Goal: Task Accomplishment & Management: Manage account settings

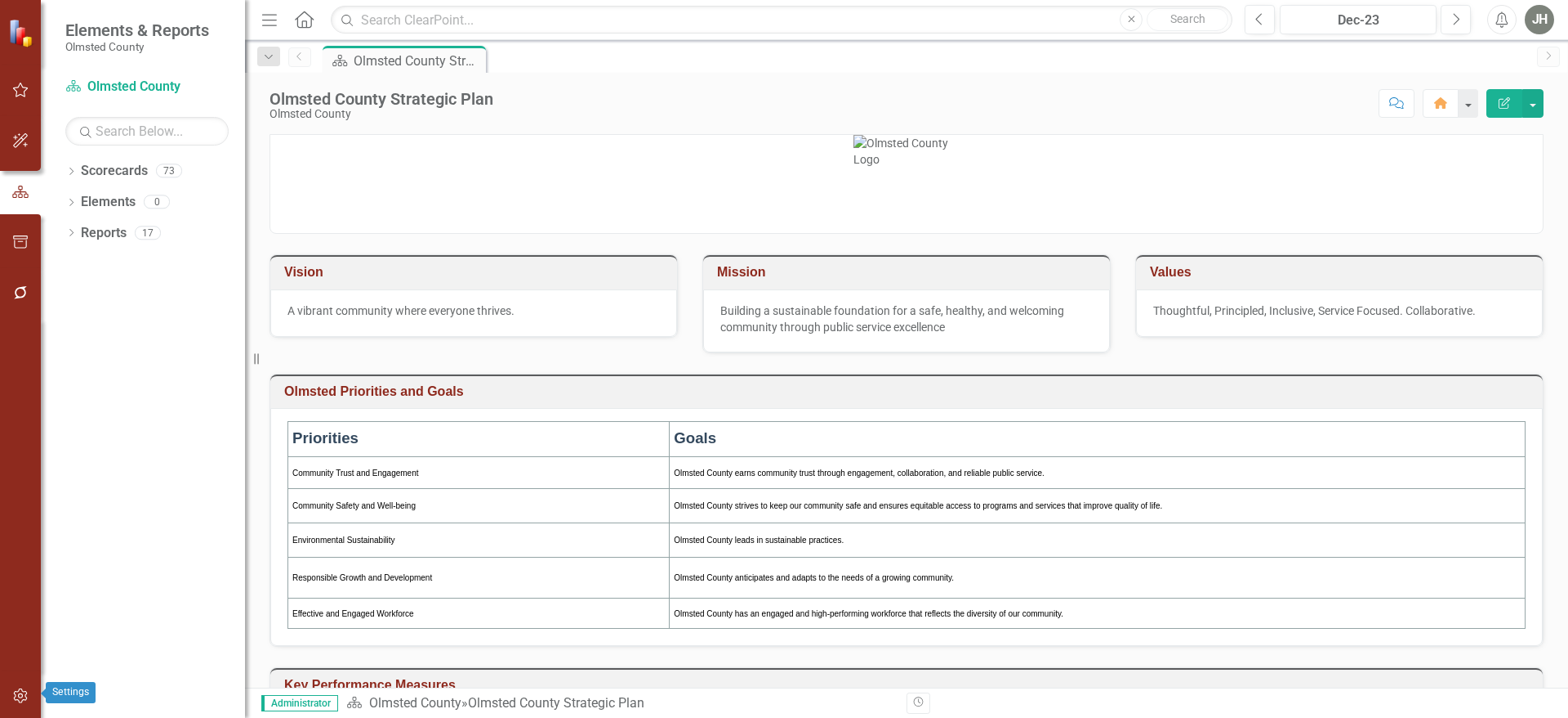
click at [18, 696] on icon "button" at bounding box center [20, 696] width 14 height 15
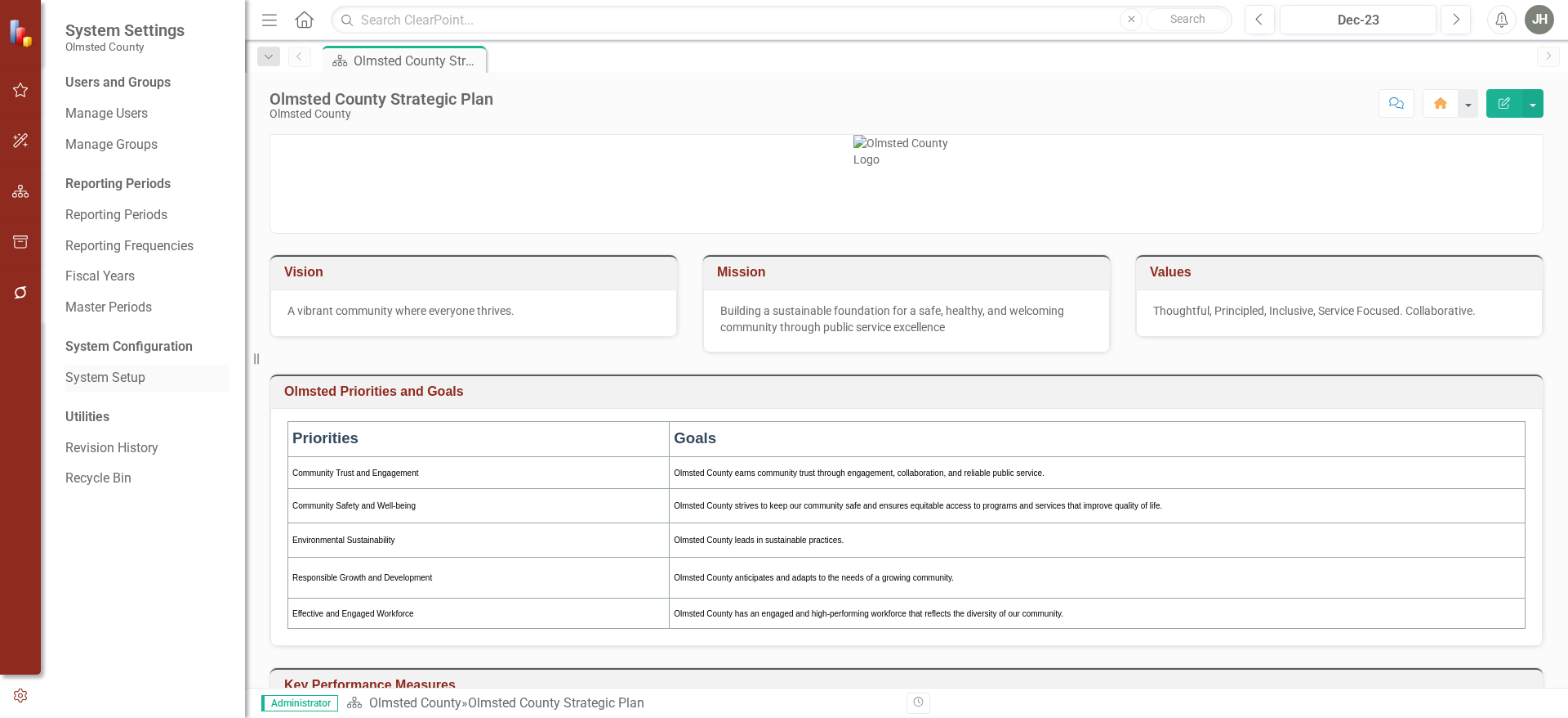
click at [115, 378] on link "System Setup" at bounding box center [147, 378] width 163 height 19
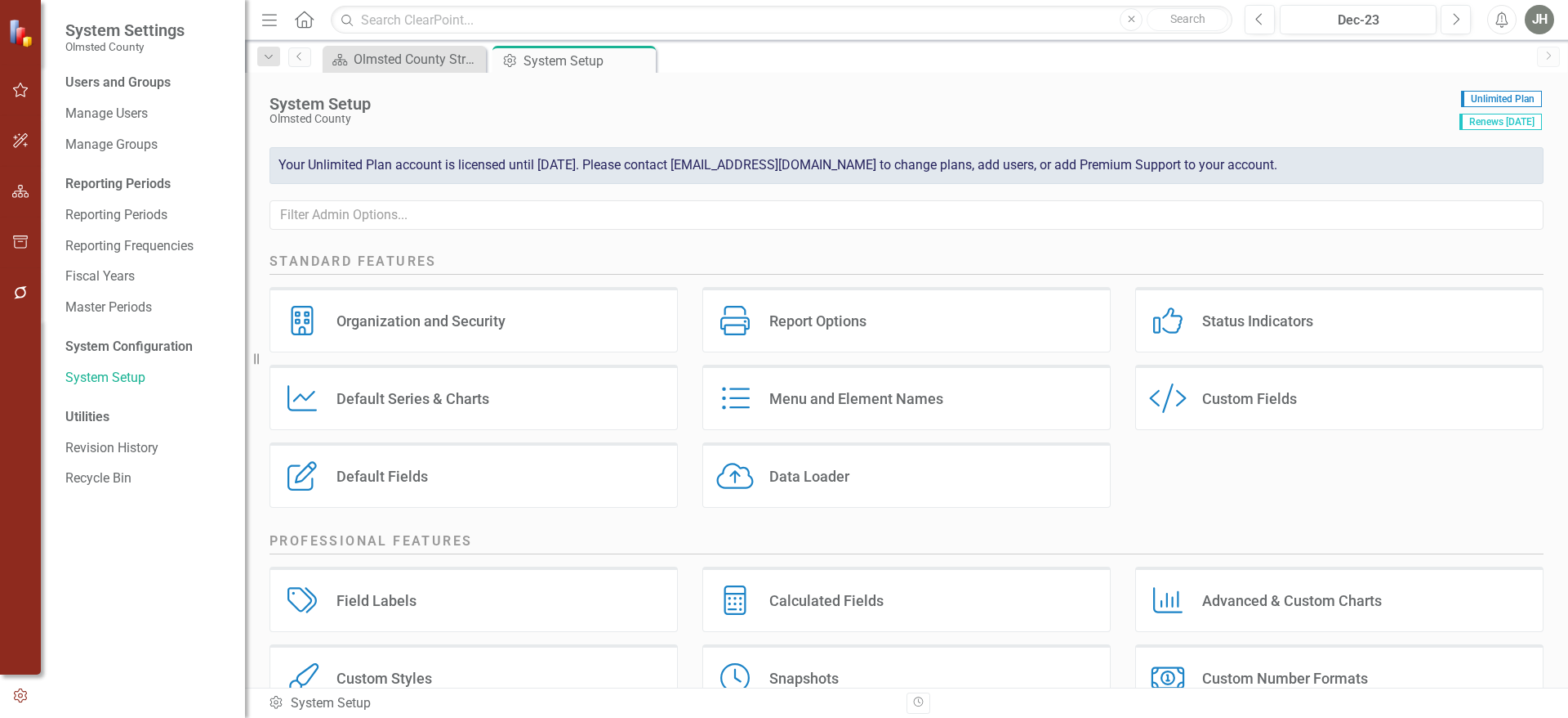
click at [882, 397] on div "Menu and Element Names" at bounding box center [856, 398] width 174 height 19
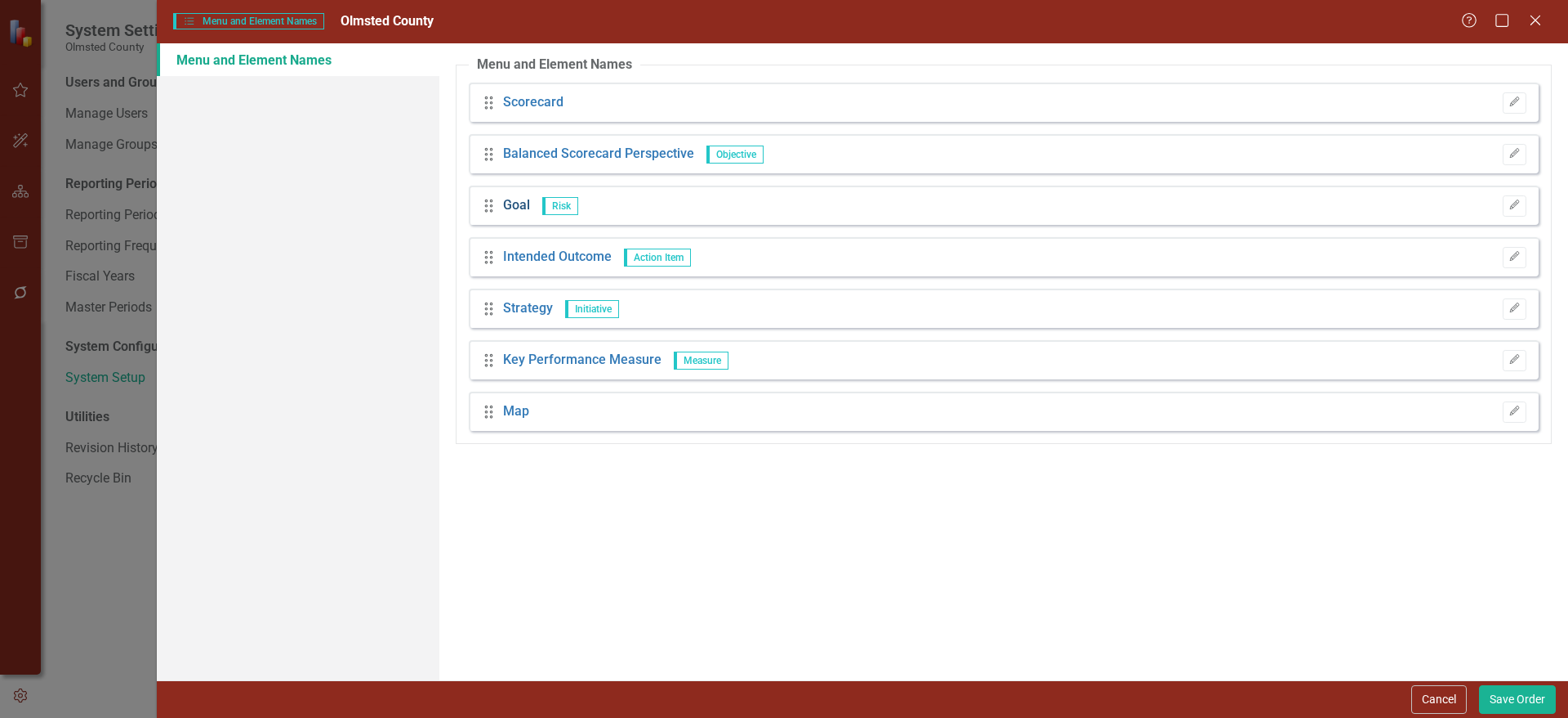
click at [519, 204] on link "Goal" at bounding box center [517, 205] width 27 height 19
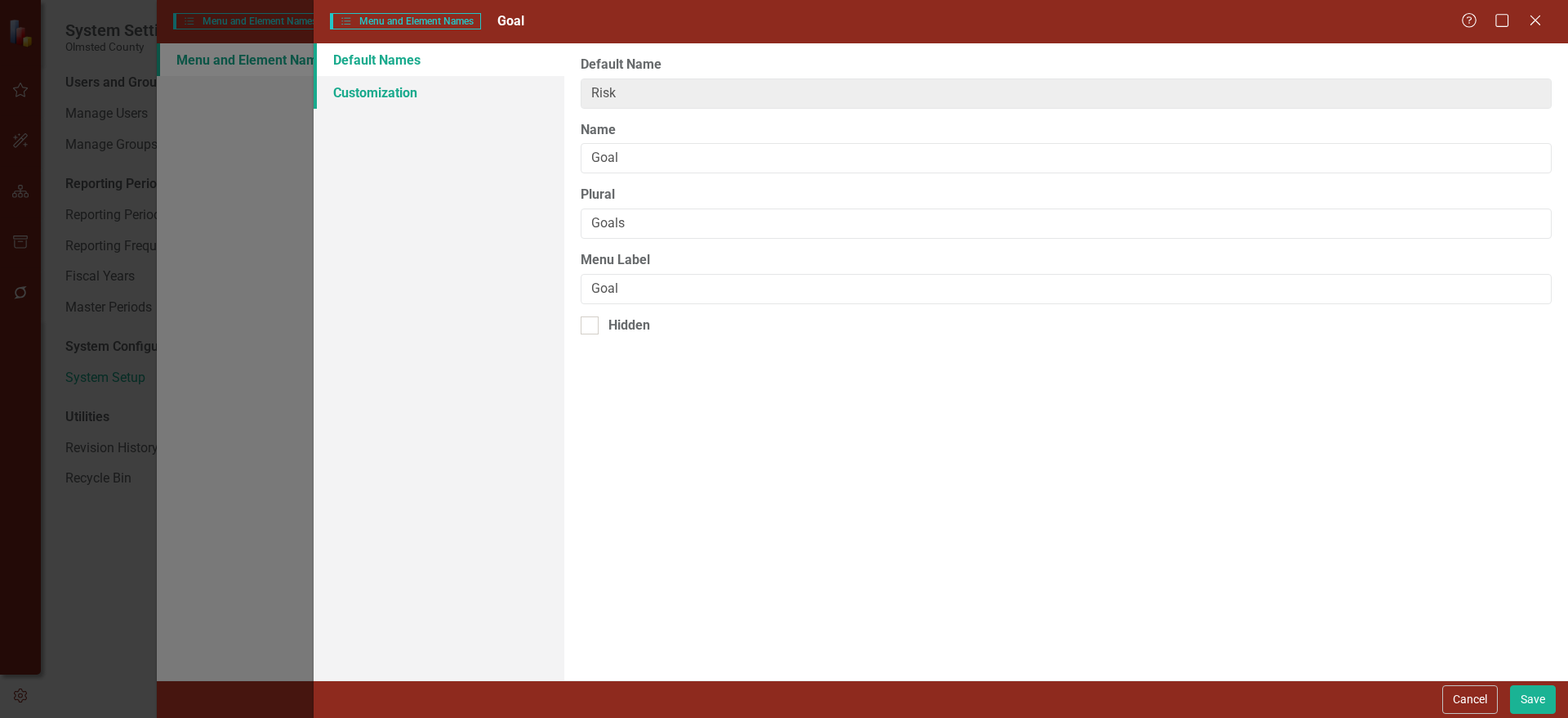
click at [412, 92] on link "Customization" at bounding box center [439, 92] width 251 height 32
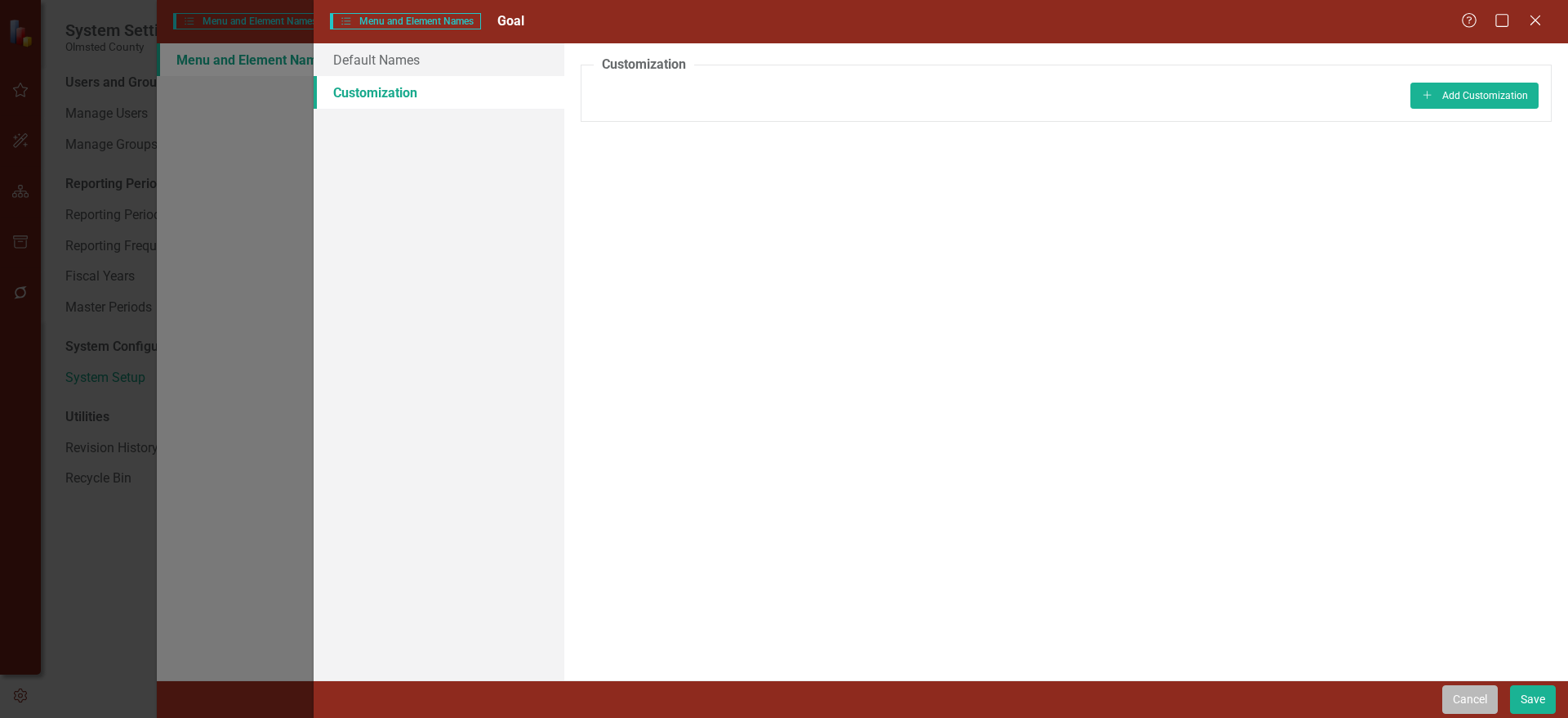
click at [1469, 692] on button "Cancel" at bounding box center [1470, 698] width 56 height 28
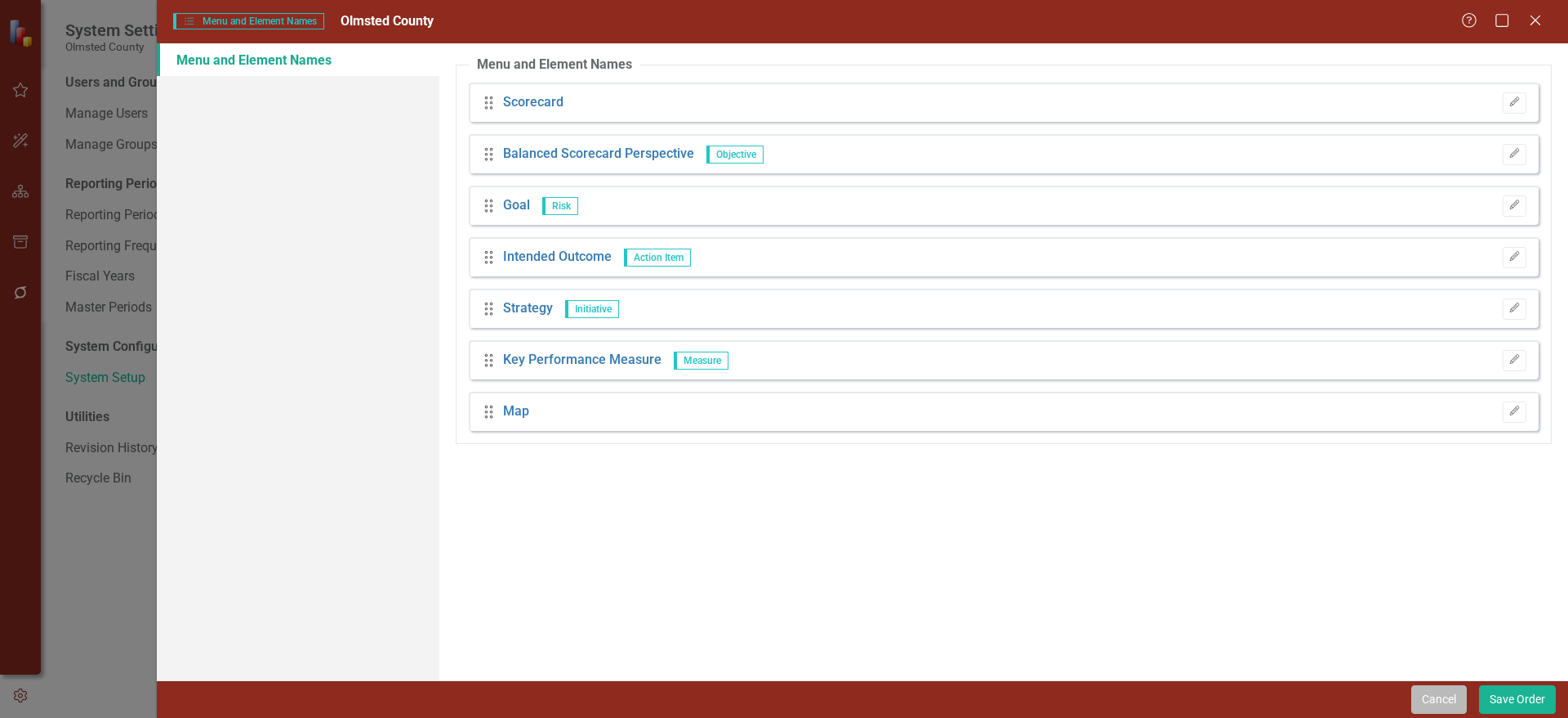
click at [1443, 705] on button "Cancel" at bounding box center [1439, 698] width 56 height 28
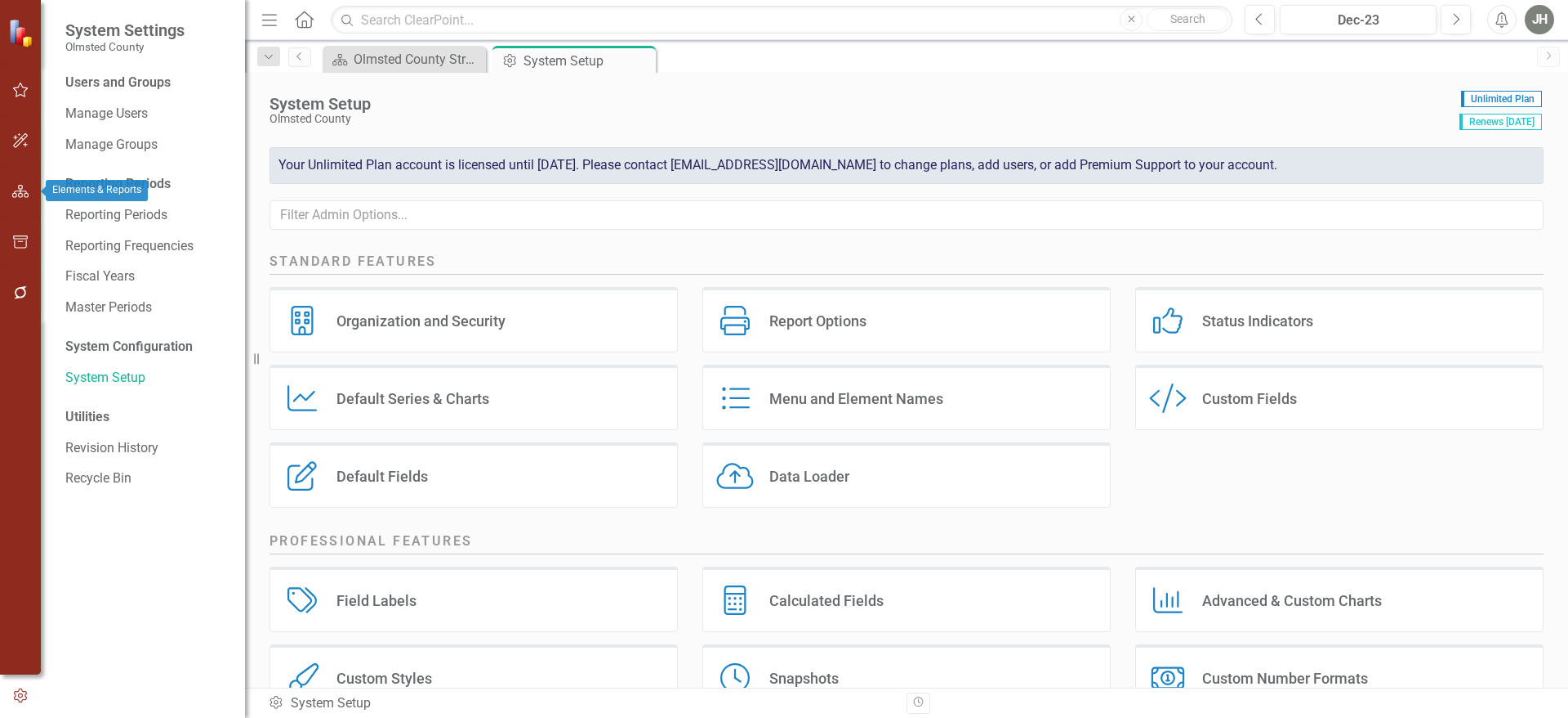
click at [21, 185] on icon "button" at bounding box center [22, 191] width 18 height 13
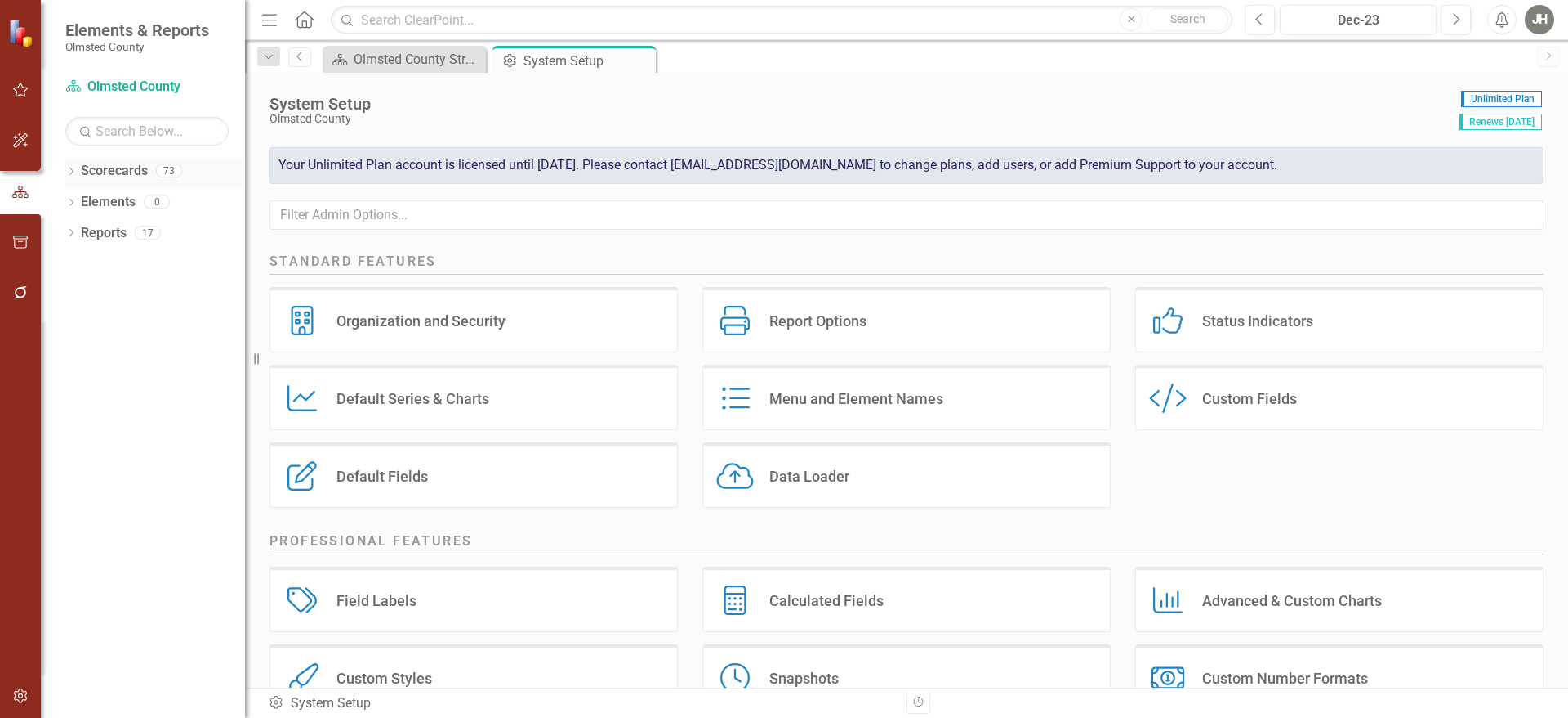
click at [104, 167] on link "Scorecards" at bounding box center [114, 170] width 67 height 19
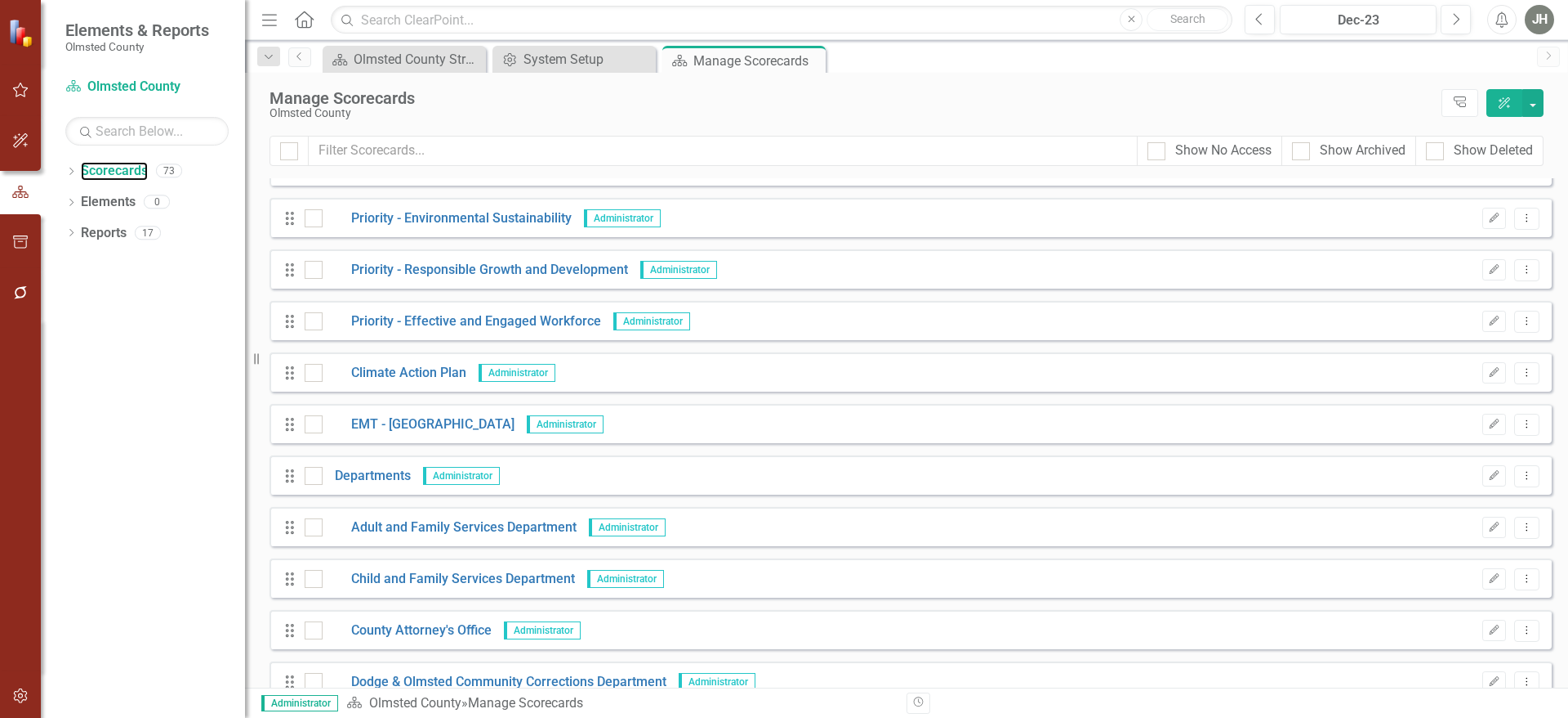
scroll to position [653, 0]
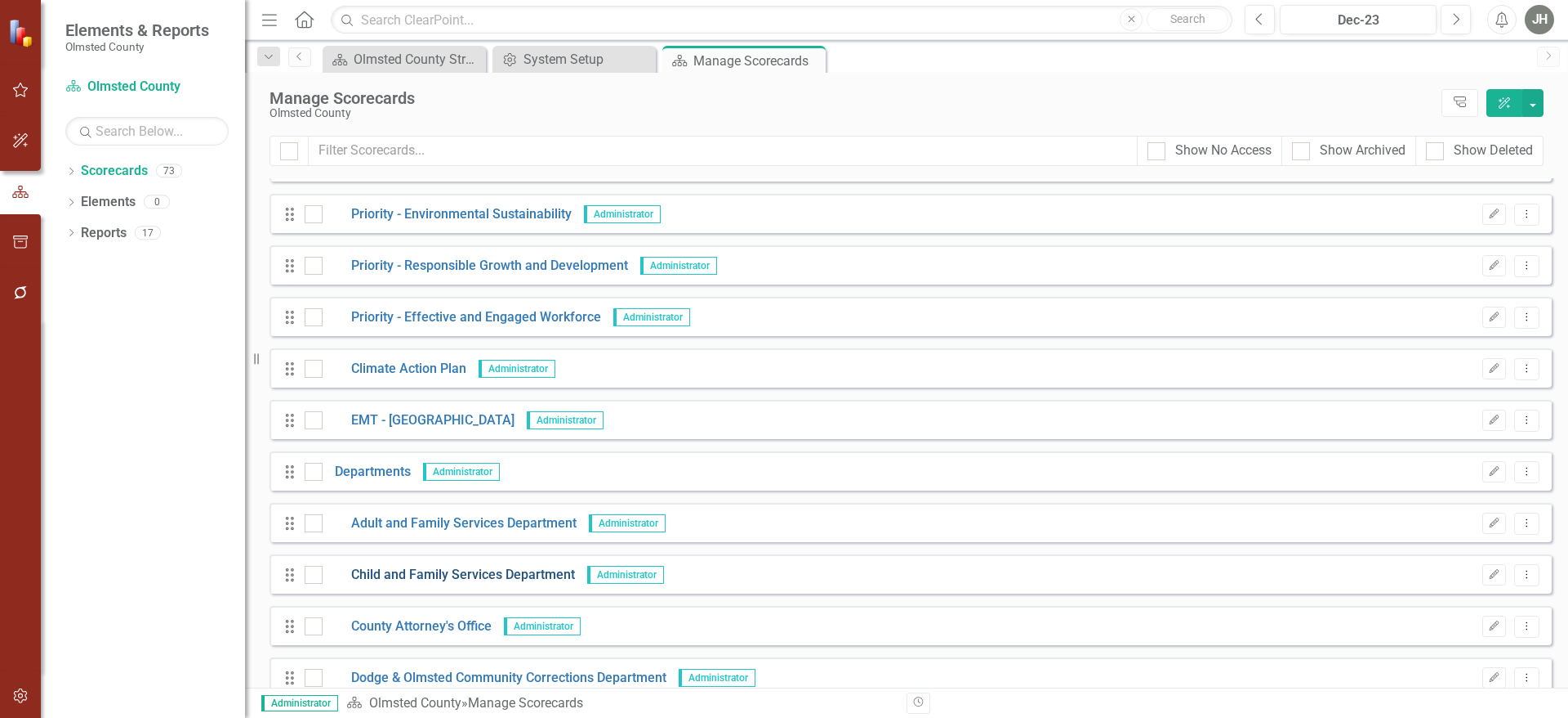
click at [477, 578] on link "Child and Family Services Department" at bounding box center [449, 574] width 252 height 19
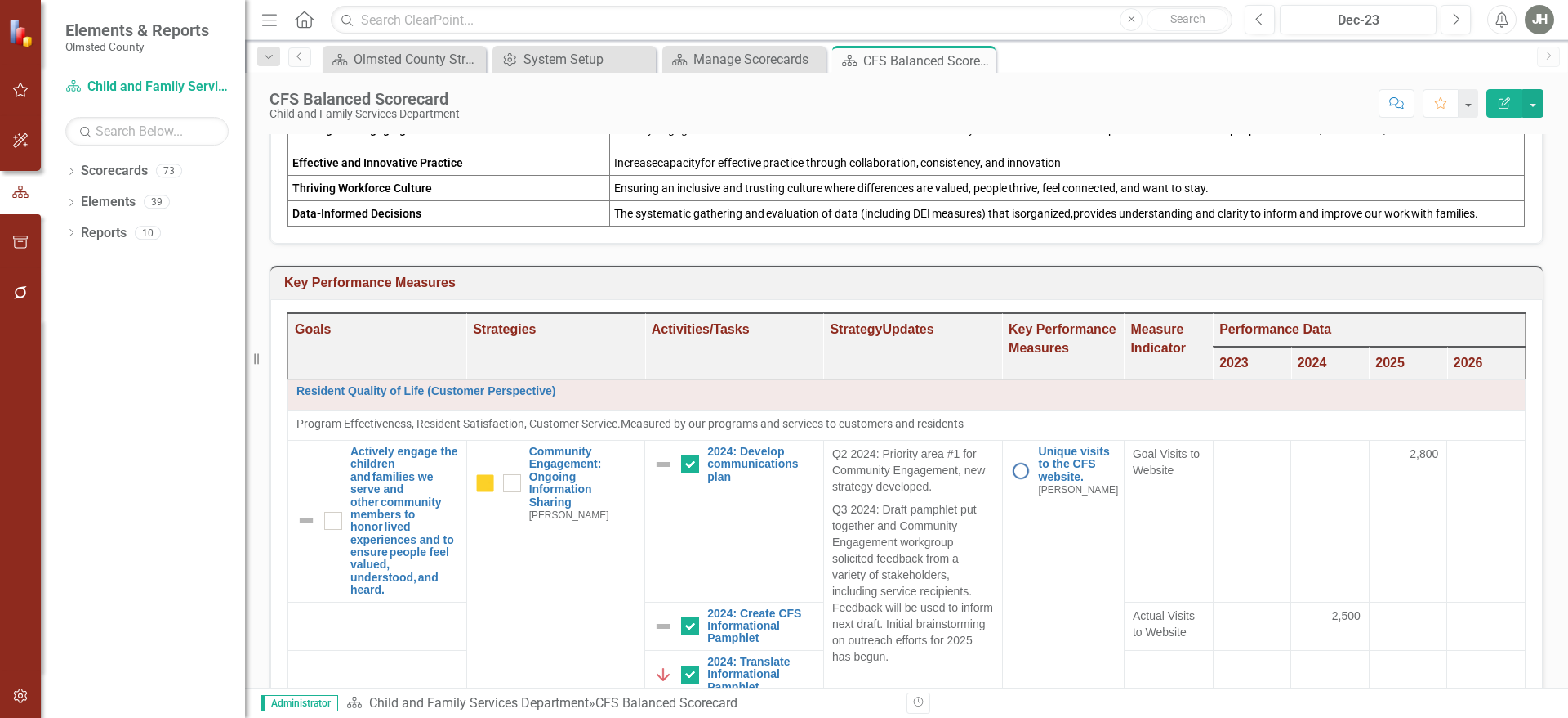
scroll to position [386, 0]
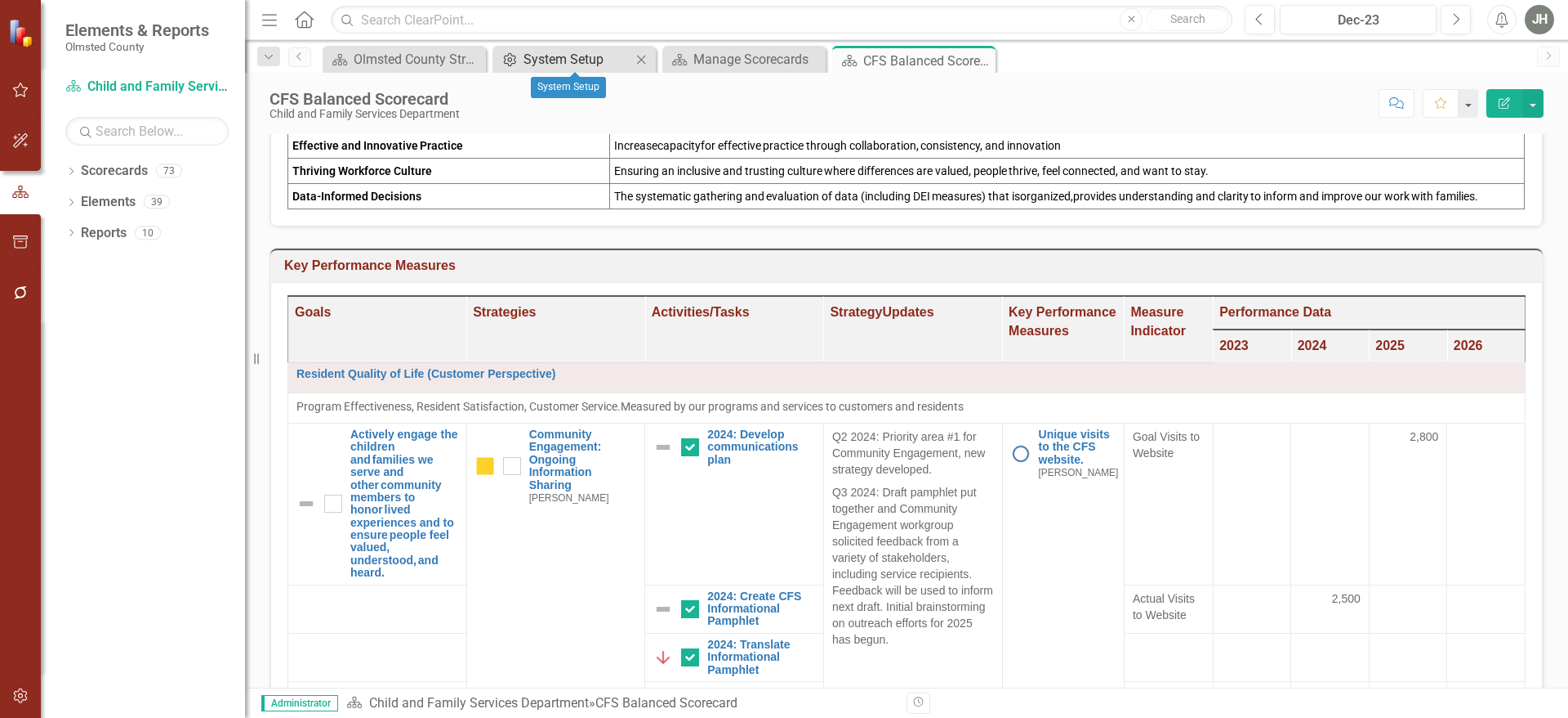
click at [584, 57] on div "System Setup" at bounding box center [578, 59] width 108 height 21
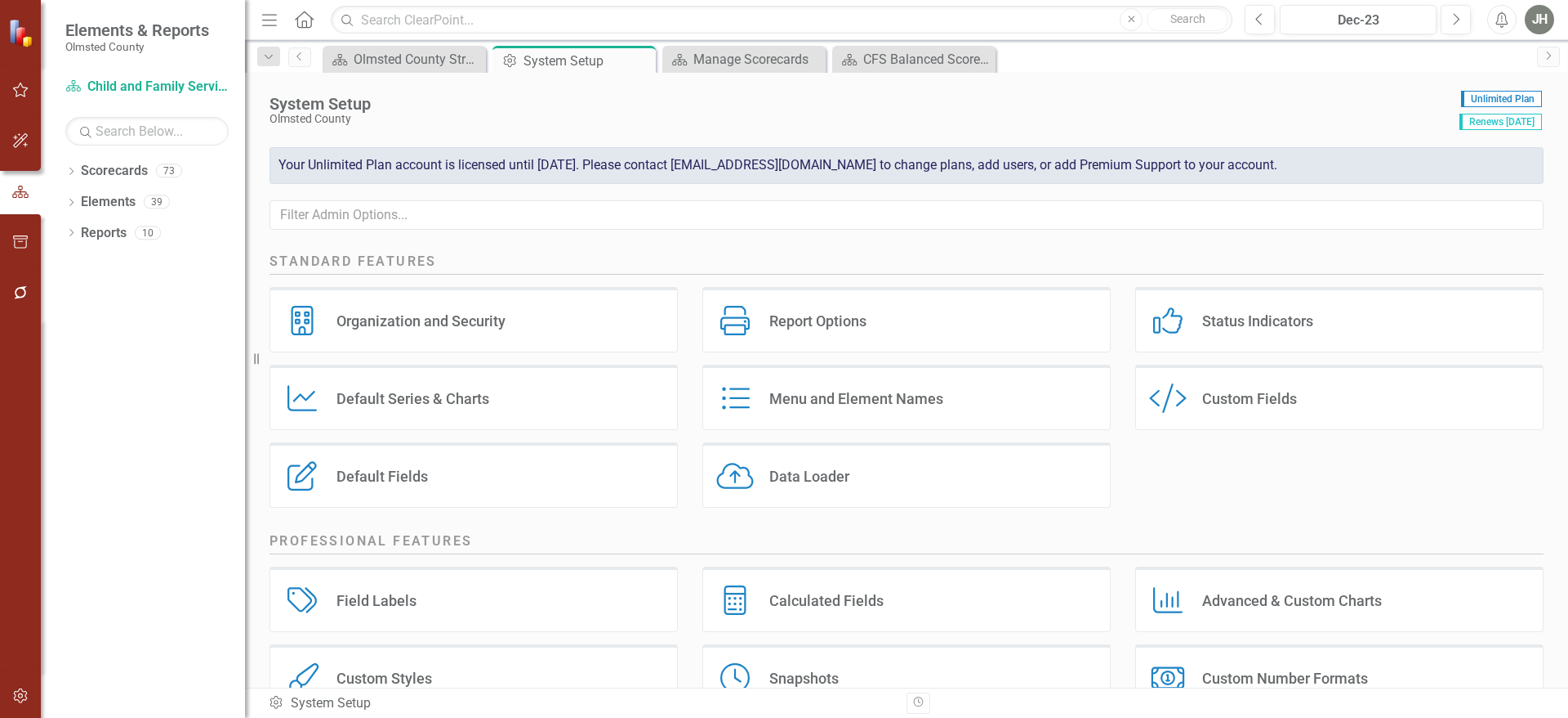
click at [857, 408] on div "Menu and Element Names" at bounding box center [856, 398] width 174 height 19
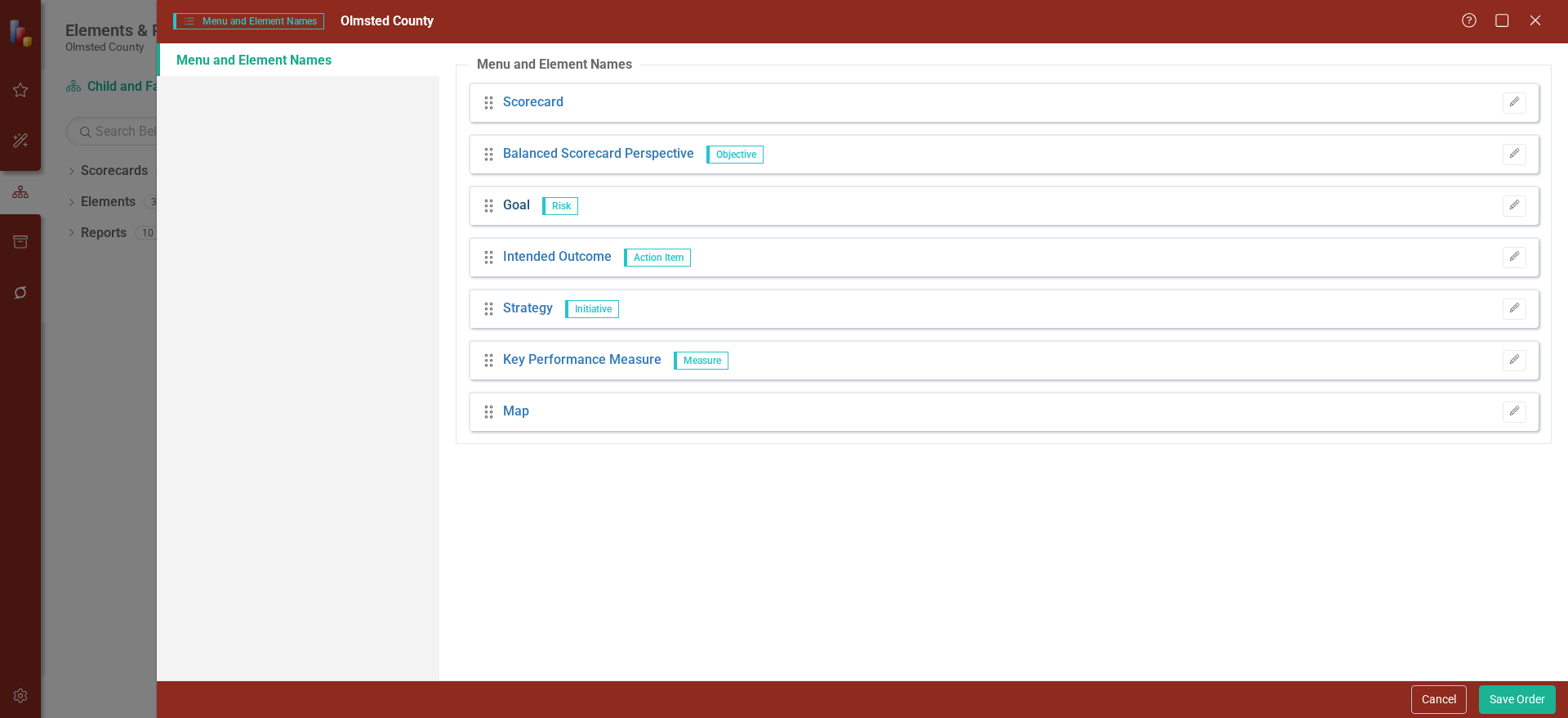
click at [521, 204] on link "Goal" at bounding box center [517, 205] width 27 height 19
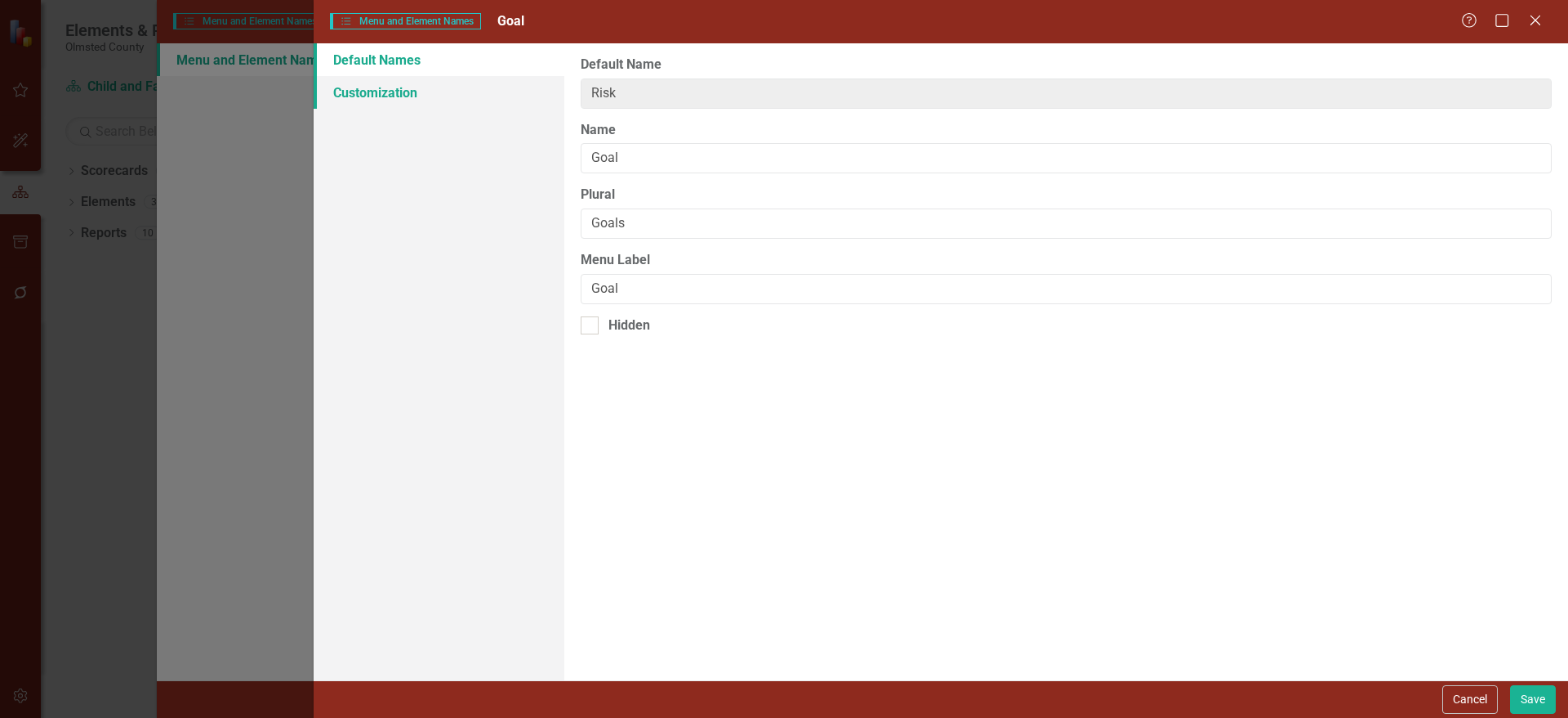
click at [413, 94] on link "Customization" at bounding box center [439, 92] width 251 height 32
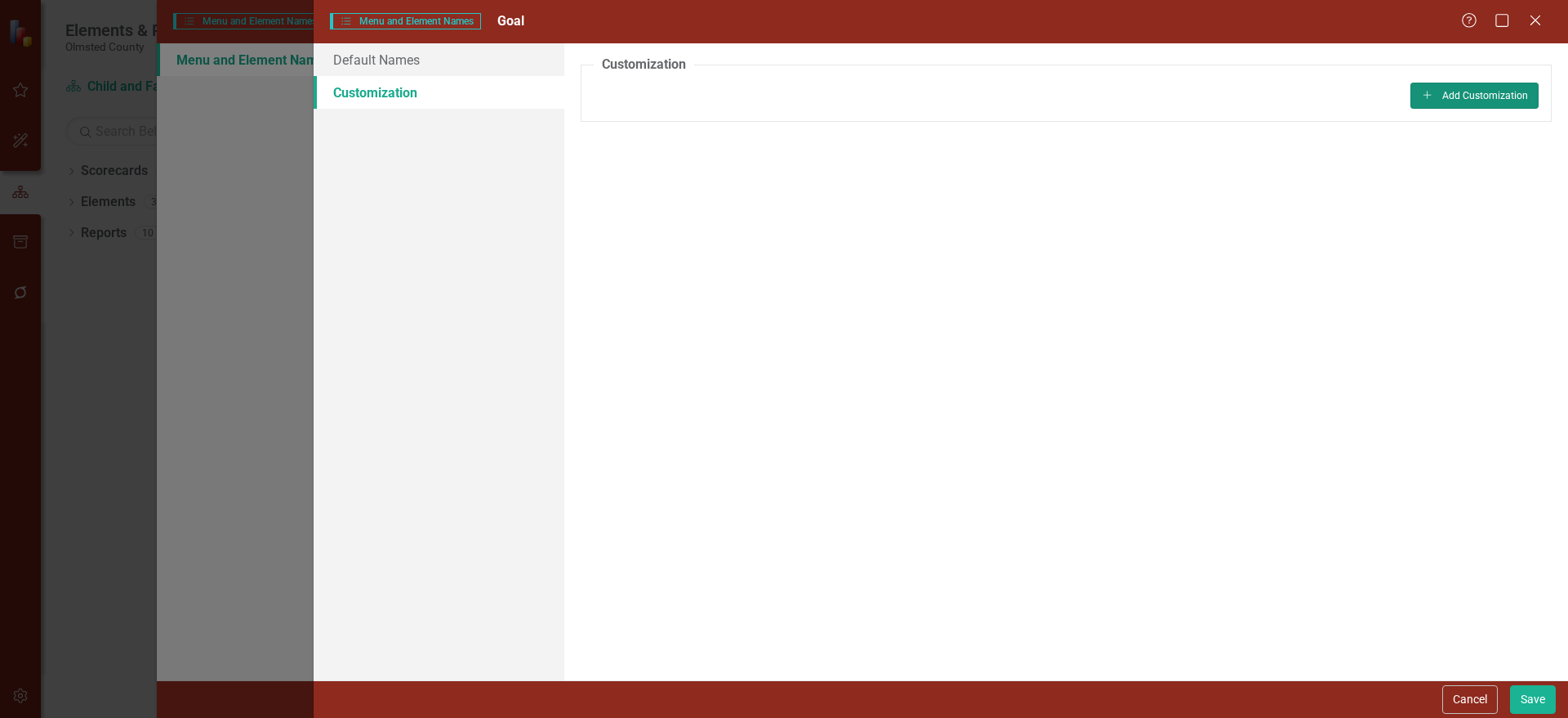
click at [1450, 97] on button "Add Add Customization" at bounding box center [1474, 95] width 128 height 26
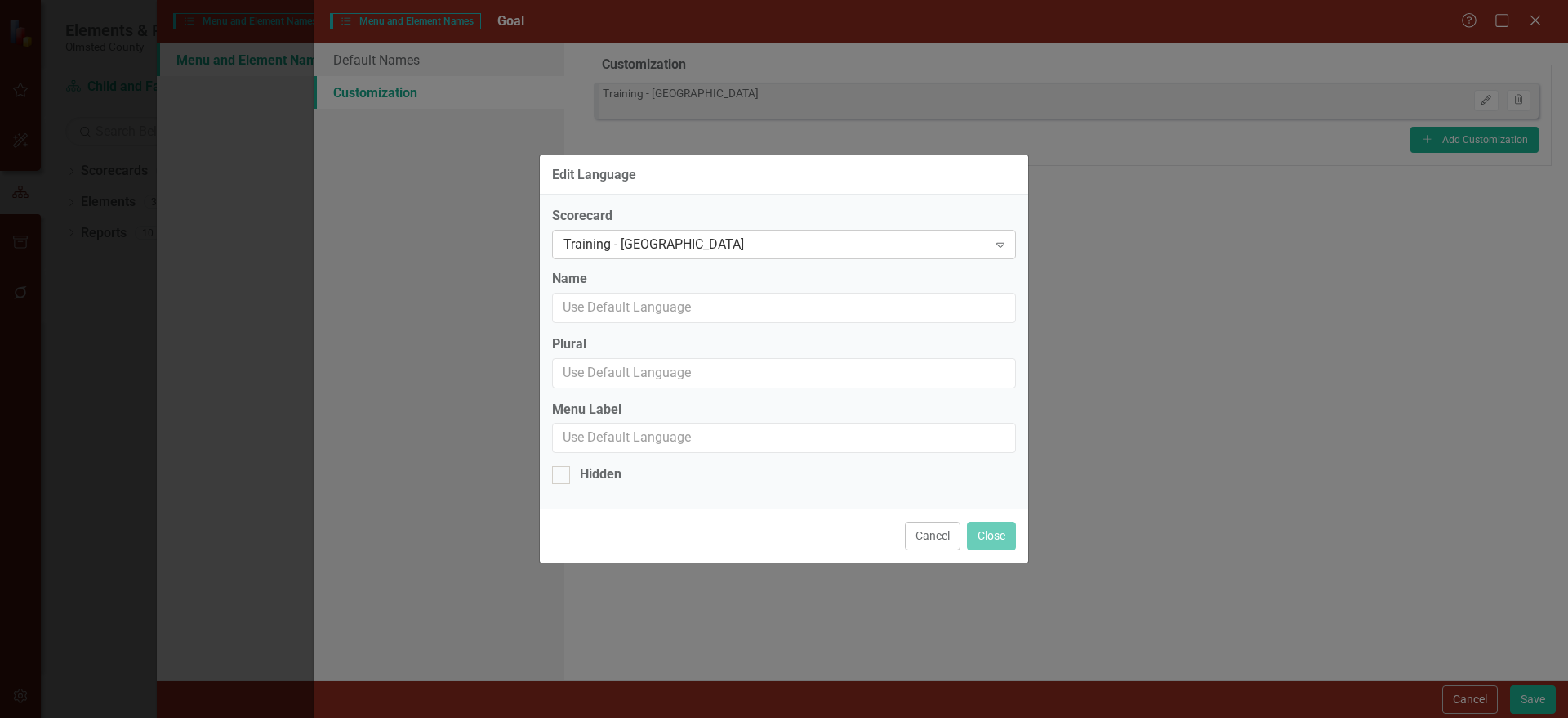
click at [901, 236] on div "Training - [GEOGRAPHIC_DATA]" at bounding box center [776, 245] width 424 height 19
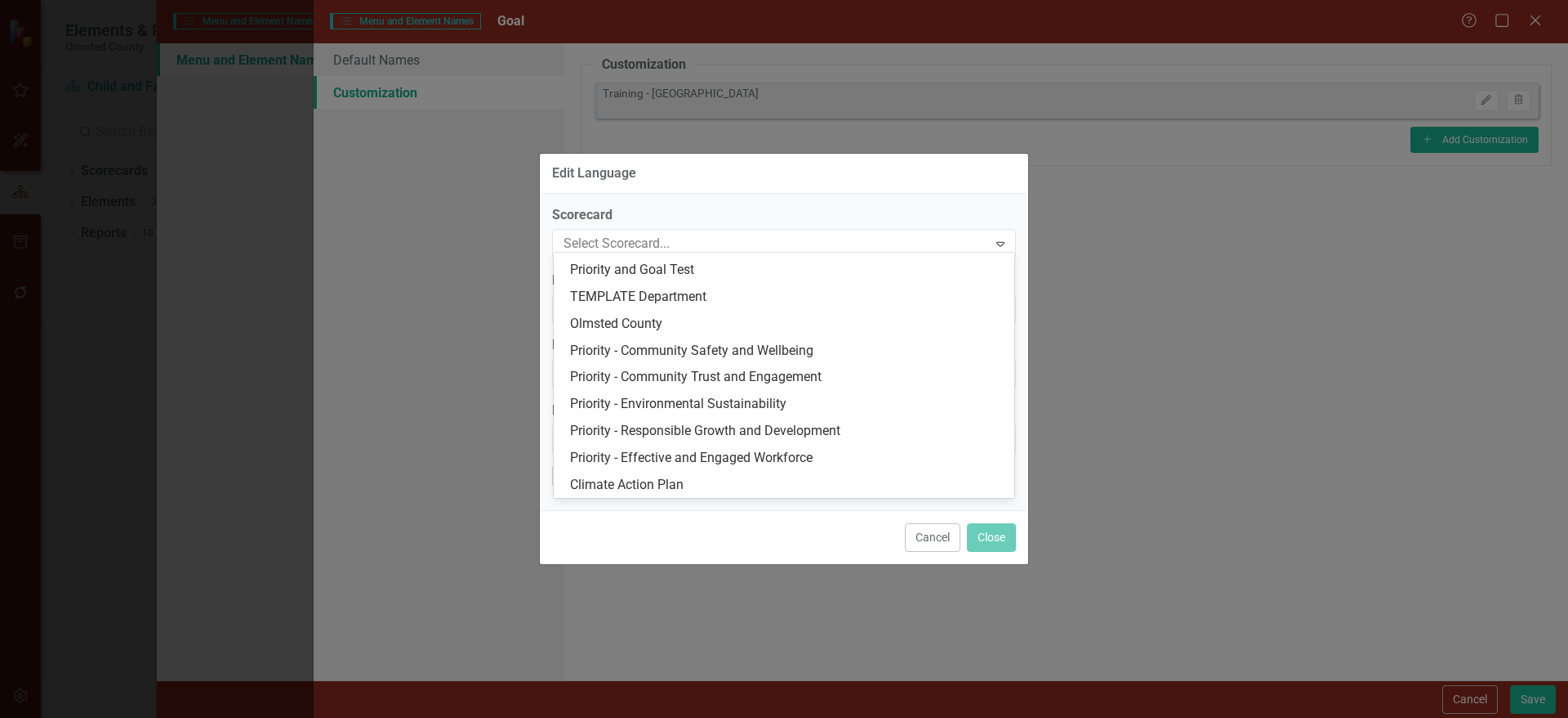
scroll to position [327, 0]
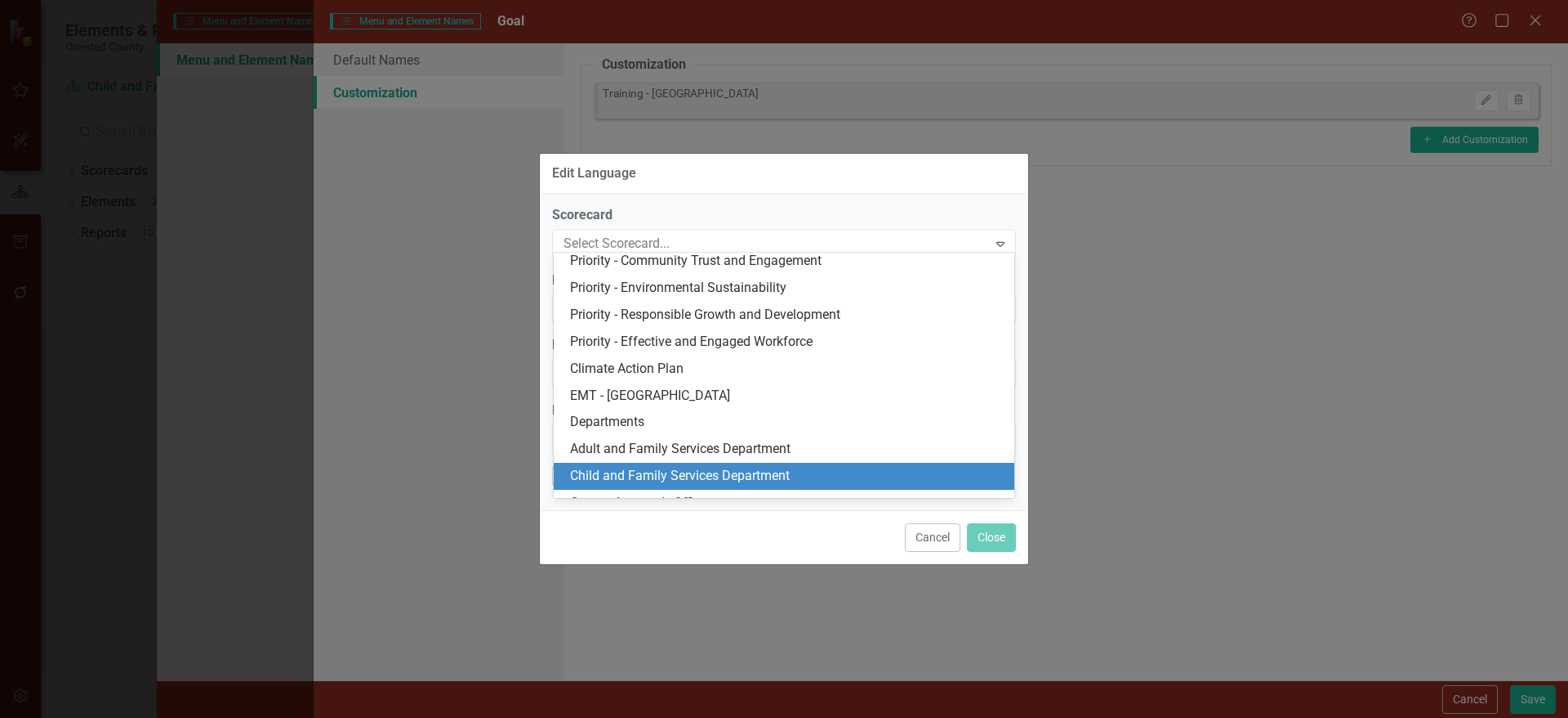
click at [788, 469] on div "Child and Family Services Department" at bounding box center [787, 475] width 435 height 19
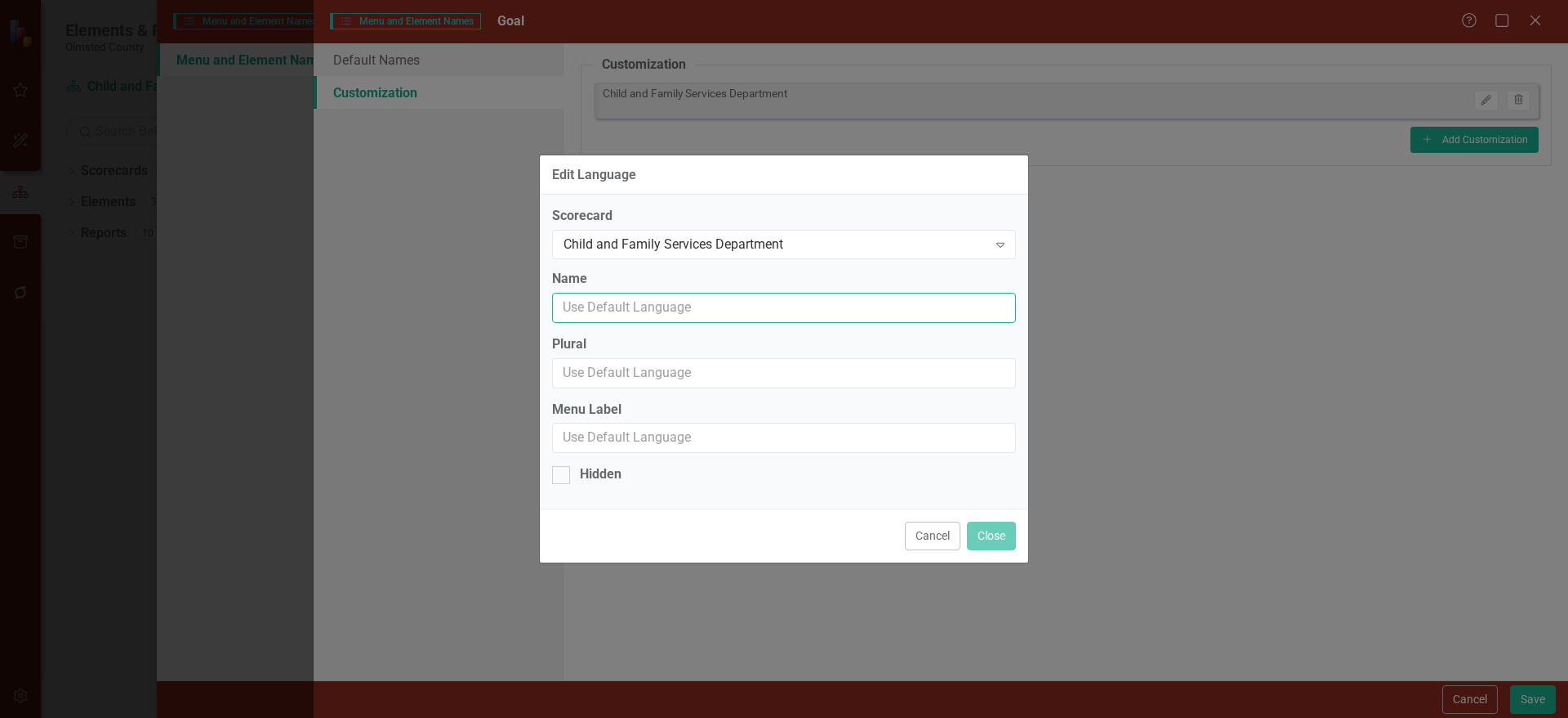
click at [643, 305] on input "Name" at bounding box center [784, 307] width 464 height 30
type input "Intended Outcome"
type input "Intended Outcomes"
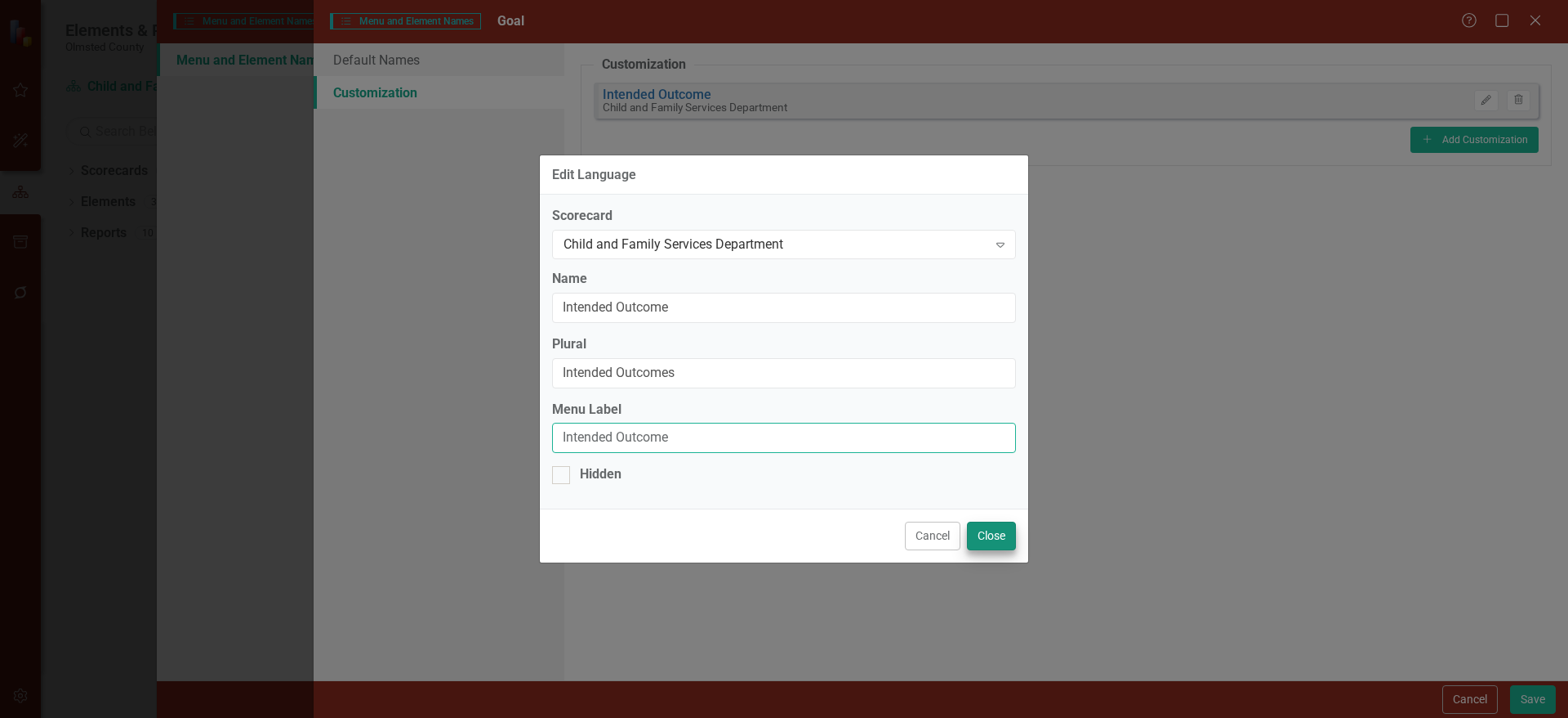
type input "Intended Outcome"
click at [991, 545] on button "Close" at bounding box center [991, 535] width 49 height 28
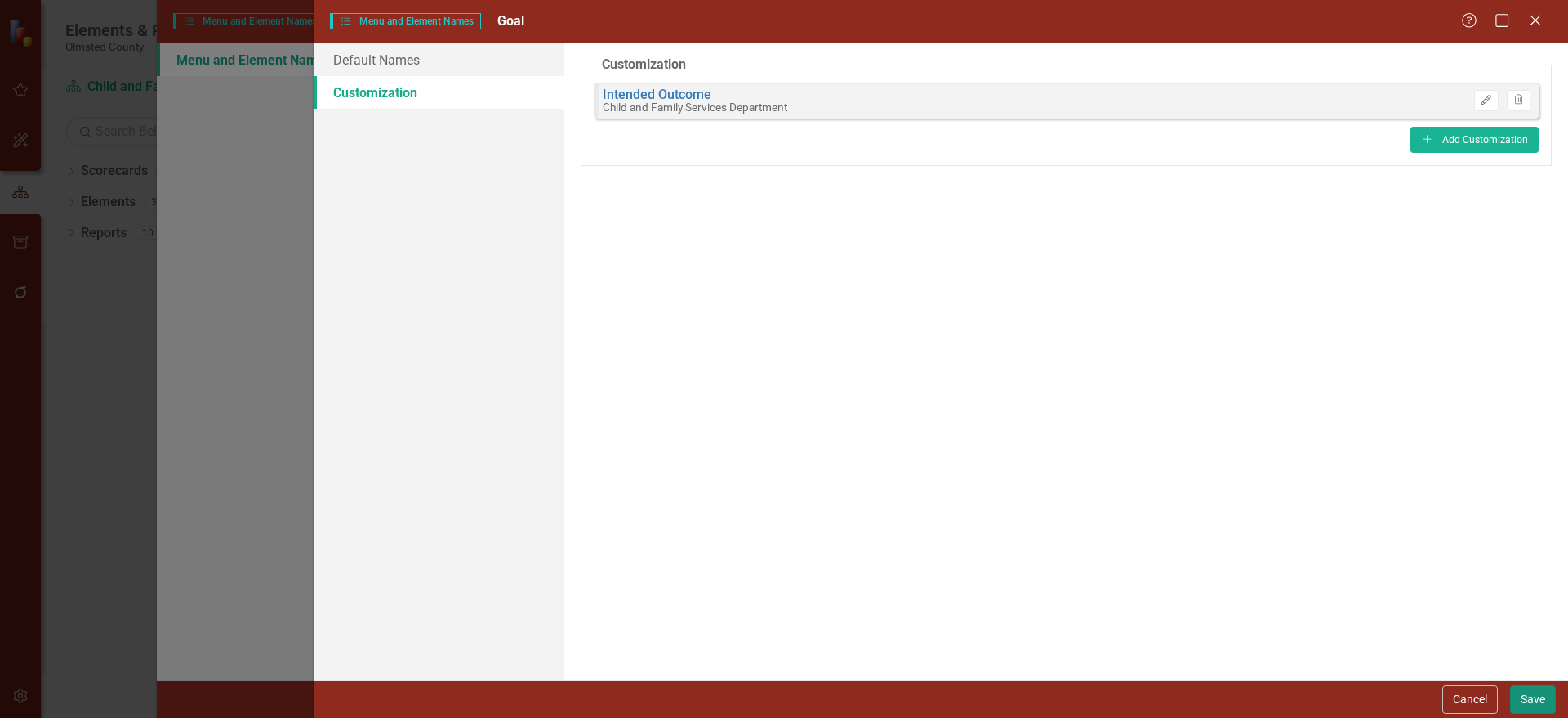
click at [1528, 690] on button "Save" at bounding box center [1533, 698] width 46 height 28
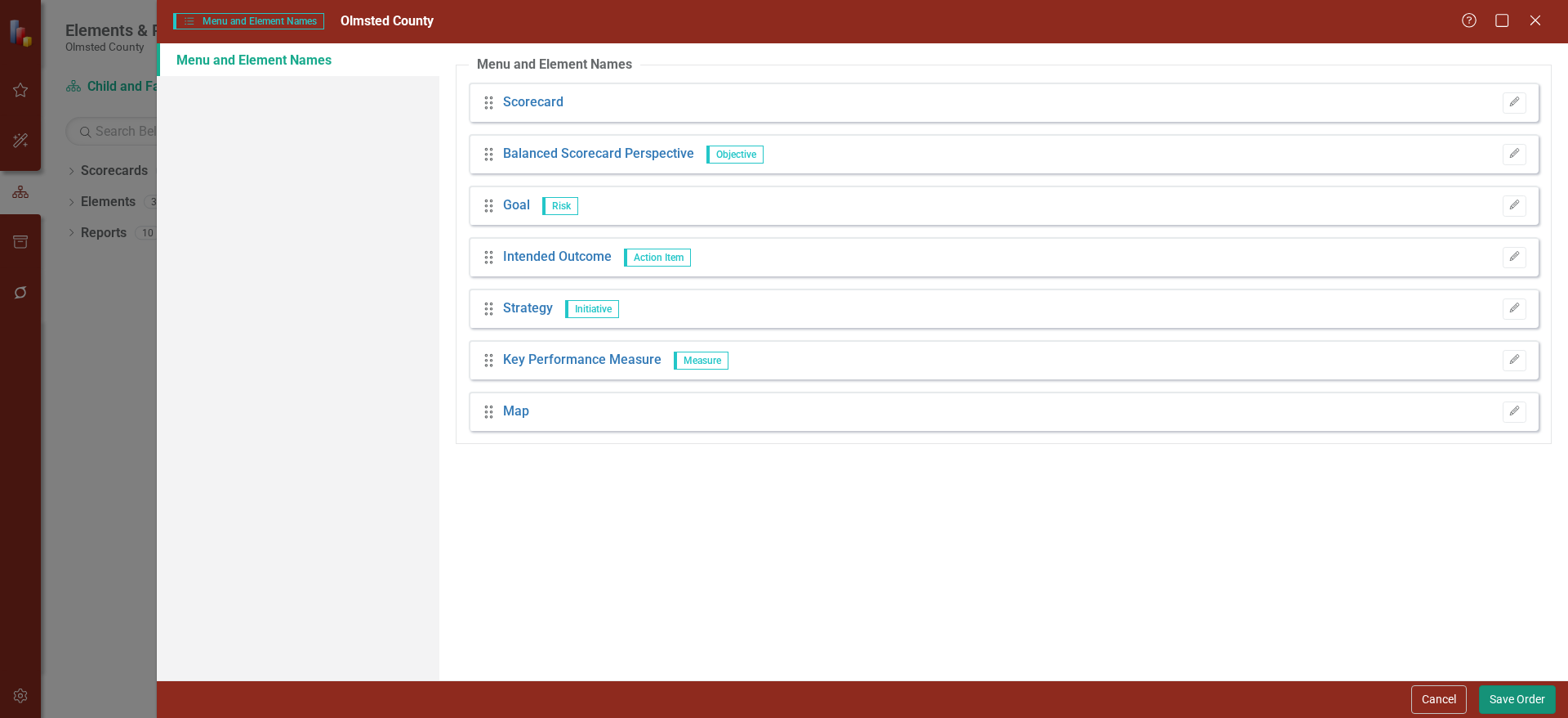
click at [1518, 697] on button "Save Order" at bounding box center [1517, 698] width 77 height 28
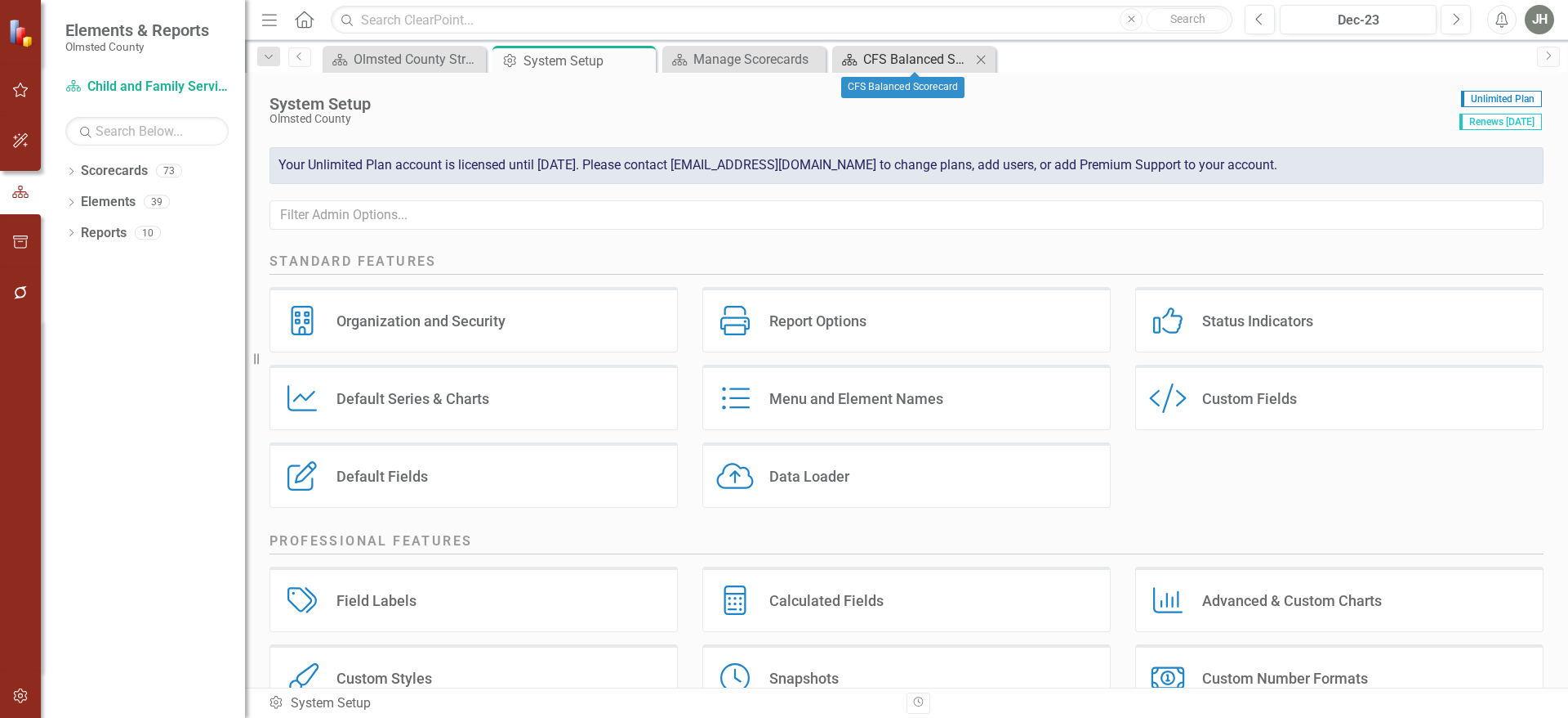
click at [941, 58] on div "CFS Balanced Scorecard" at bounding box center [917, 59] width 108 height 21
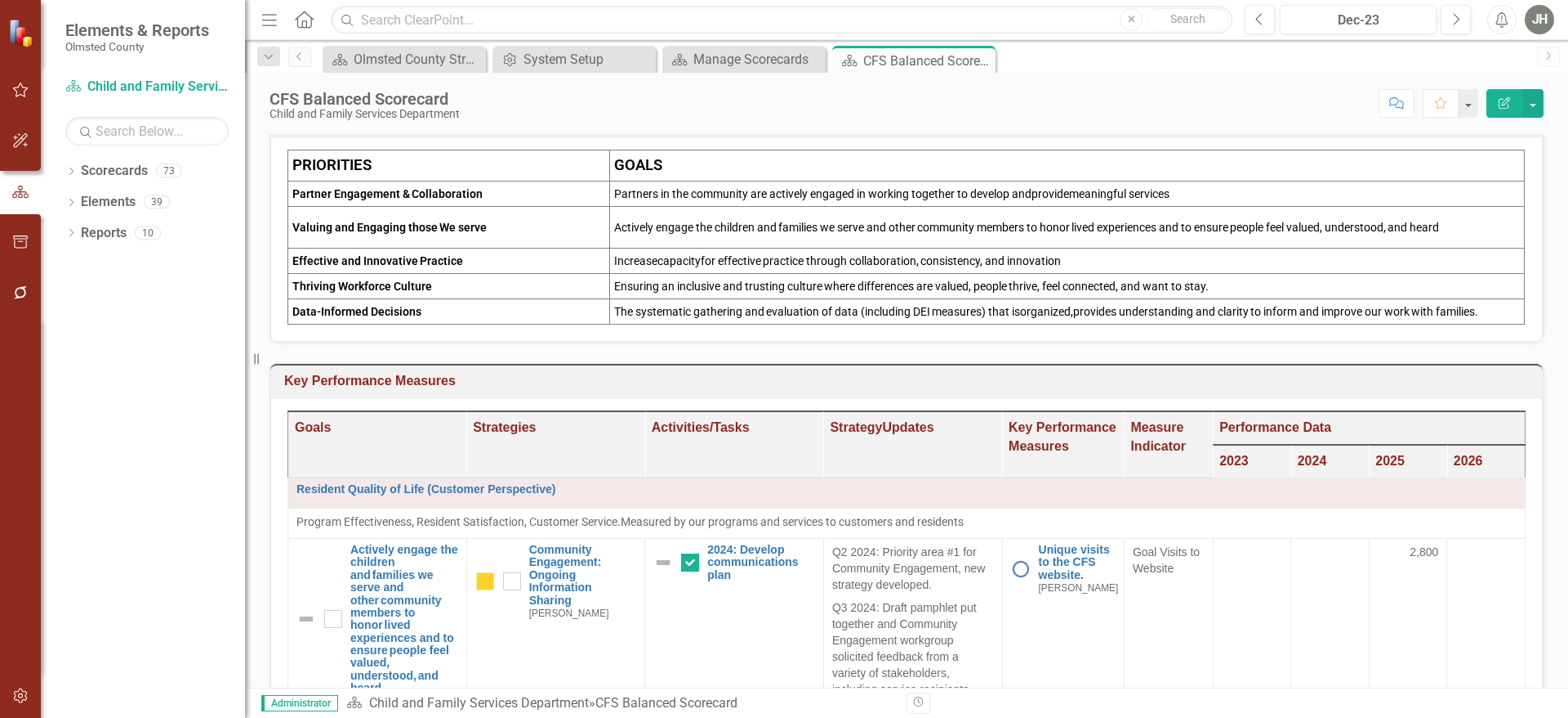
scroll to position [327, 0]
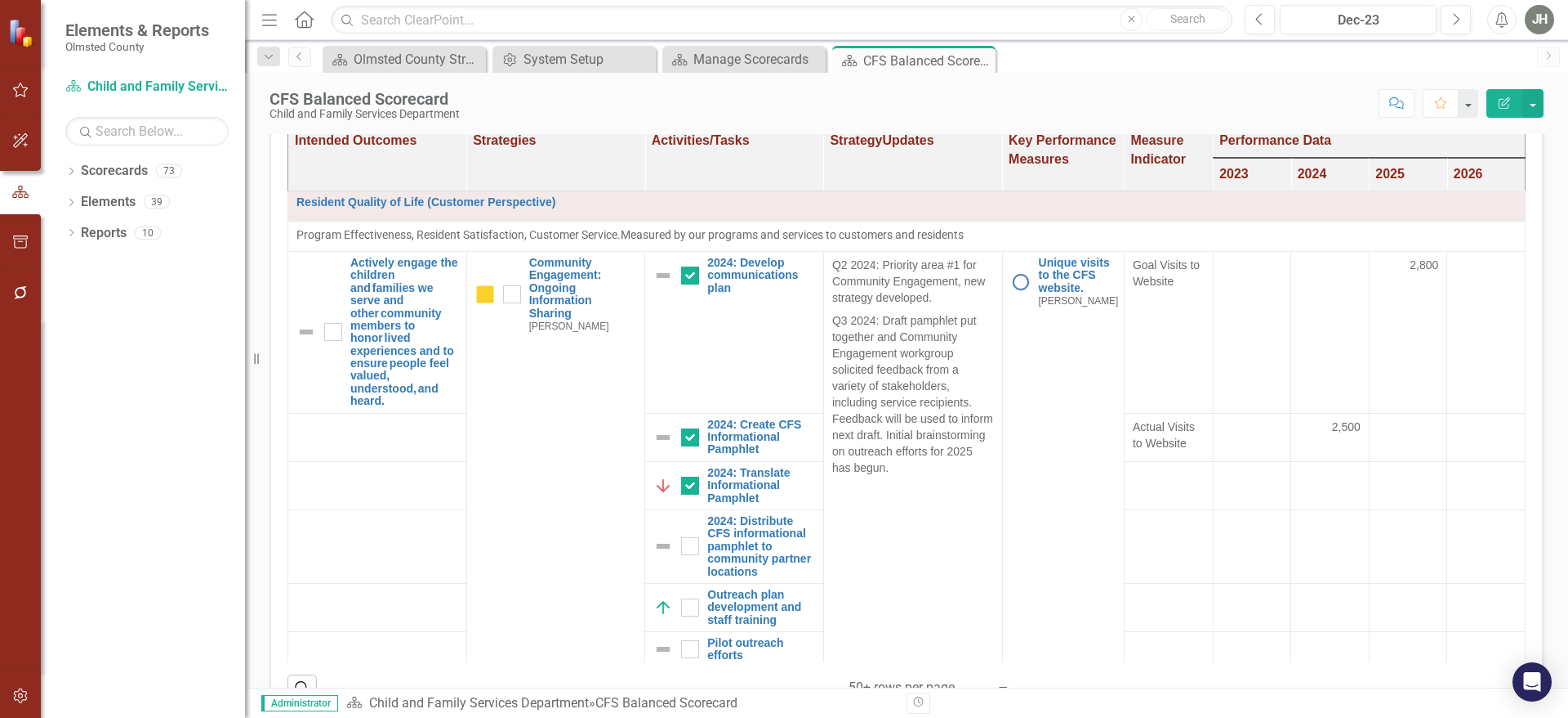
scroll to position [560, 0]
